Goal: Task Accomplishment & Management: Use online tool/utility

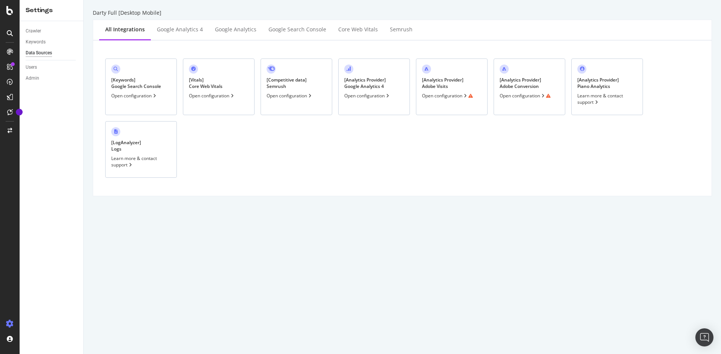
click at [456, 98] on div "Open configuration" at bounding box center [447, 95] width 51 height 6
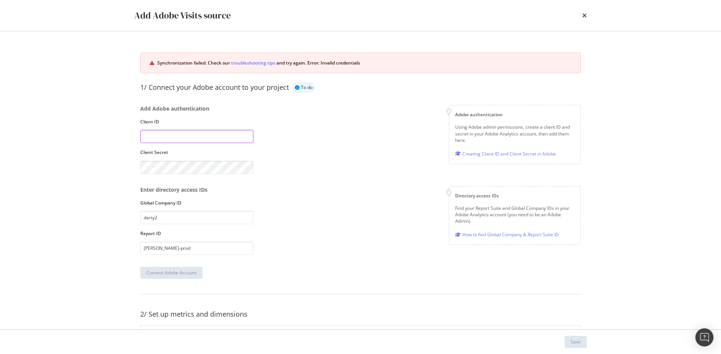
click at [168, 140] on input "modal" at bounding box center [196, 136] width 113 height 13
paste input "3f9b2aea4fa7453db0c3e2863e753929"
click at [293, 165] on div "Add Adobe authentication Client ID 3f9b2aea4fa7453db0c3e2863e753929 Client Secr…" at bounding box center [360, 139] width 440 height 69
click at [96, 164] on div "Add Adobe Visits source Synchronization failed. Check our troubleshooting tips …" at bounding box center [360, 177] width 721 height 354
click at [175, 275] on div "Connect Adobe Account" at bounding box center [171, 272] width 50 height 6
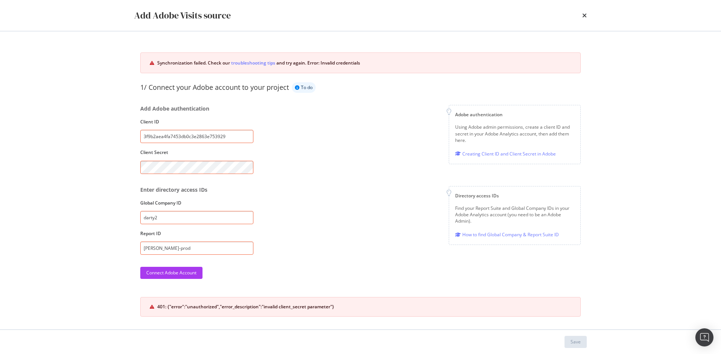
click at [227, 135] on input "3f9b2aea4fa7453db0c3e2863e753929" at bounding box center [196, 136] width 113 height 13
drag, startPoint x: 232, startPoint y: 137, endPoint x: 117, endPoint y: 130, distance: 114.8
click at [117, 130] on div "Add Adobe Visits source Synchronization failed. Check our troubleshooting tips …" at bounding box center [360, 177] width 721 height 354
paste input "e7b3c09c65b64950973c7e7b24d5e8c"
type input "e7b3c09c65b64950973c7e7b24d5e8c9"
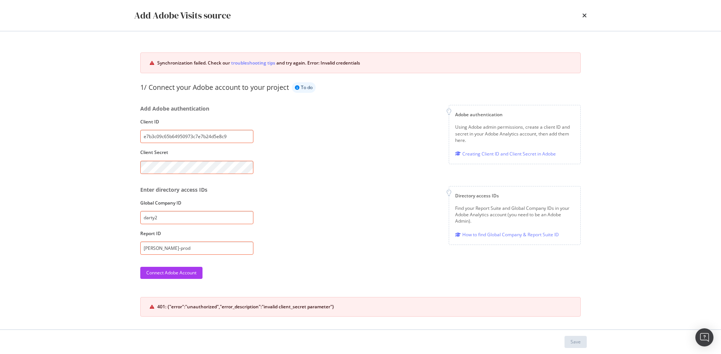
click at [87, 163] on div "Add Adobe Visits source Synchronization failed. Check our troubleshooting tips …" at bounding box center [360, 177] width 721 height 354
click at [167, 273] on div "Connect Adobe Account" at bounding box center [171, 272] width 50 height 6
click at [223, 307] on div "401: {"error":"unauthorized","error_description":"invalid client_id parameter"}" at bounding box center [364, 306] width 414 height 7
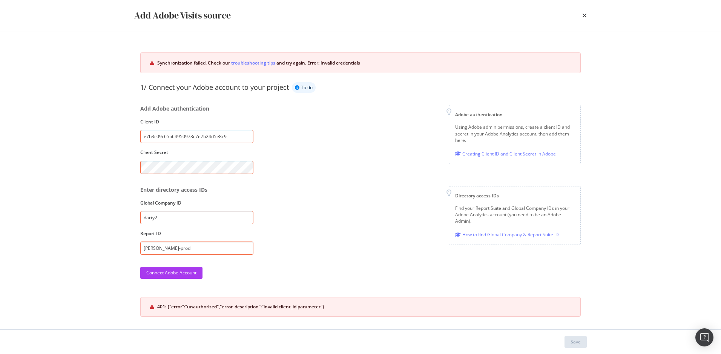
click at [298, 139] on div "Add Adobe authentication Client ID e7b3c09c65b64950973c7e7b24d5e8c9 Client Secr…" at bounding box center [360, 139] width 440 height 69
